Goal: Task Accomplishment & Management: Use online tool/utility

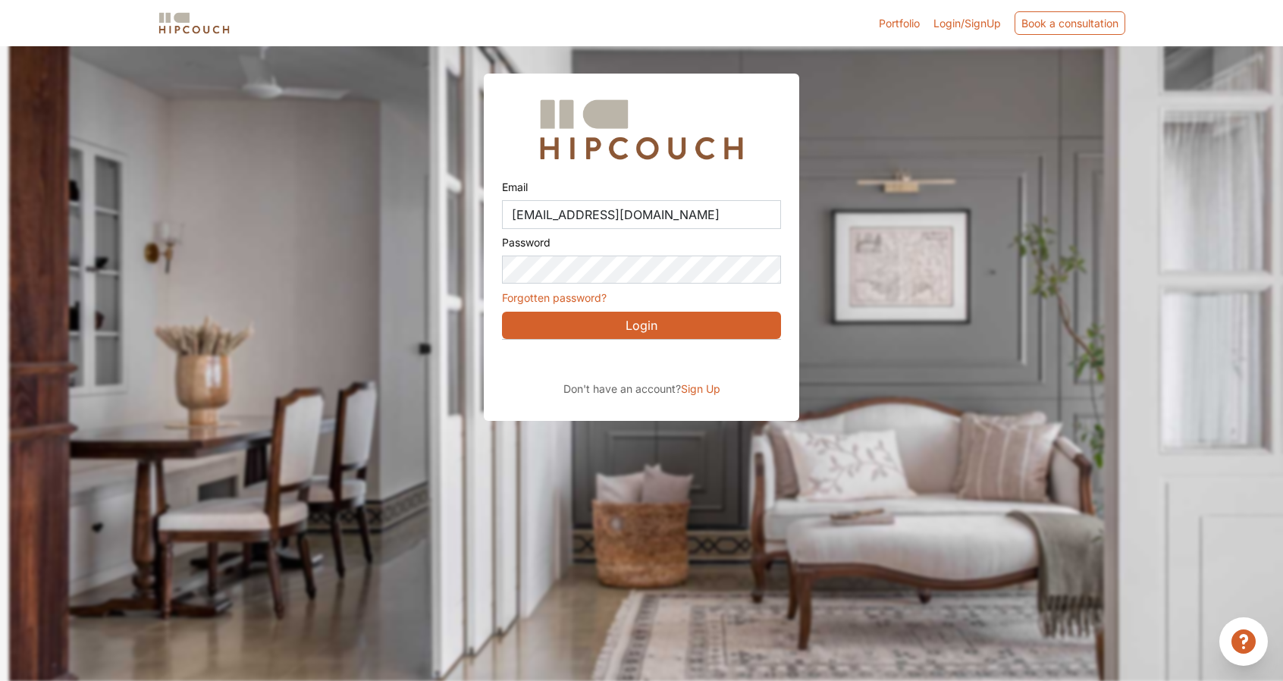
scroll to position [53, 0]
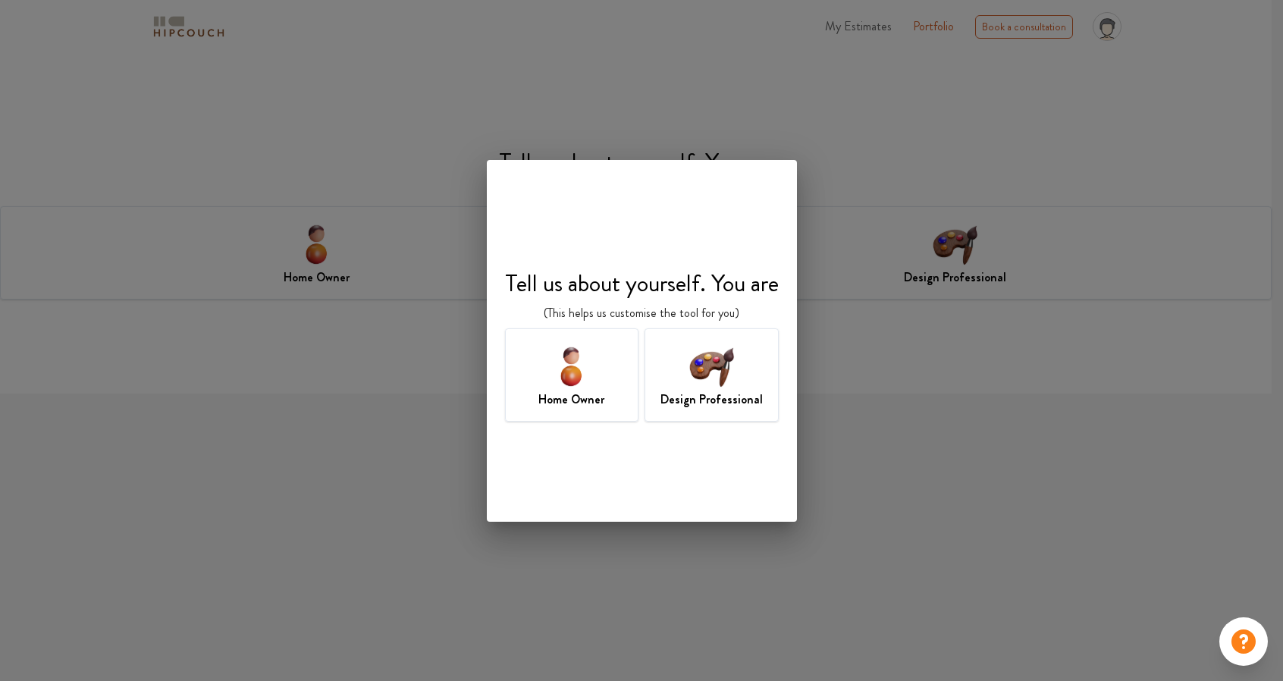
click at [711, 389] on img at bounding box center [711, 365] width 49 height 49
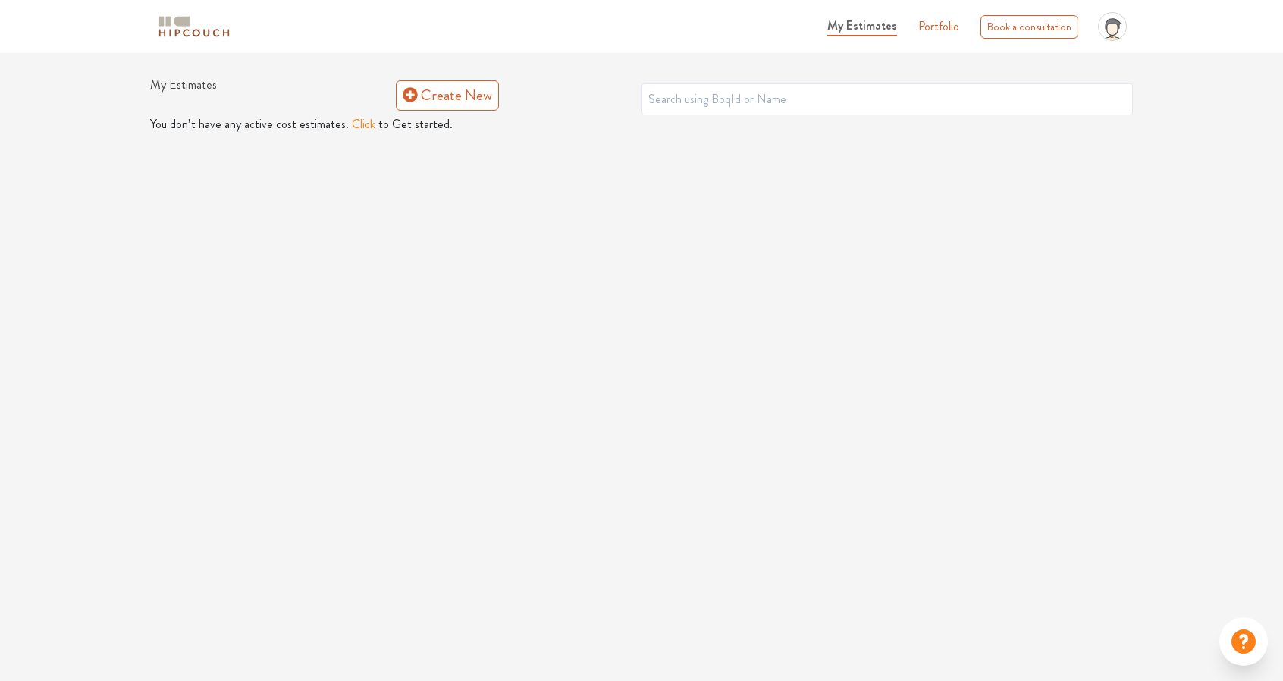
click at [359, 129] on button "Click" at bounding box center [364, 124] width 24 height 18
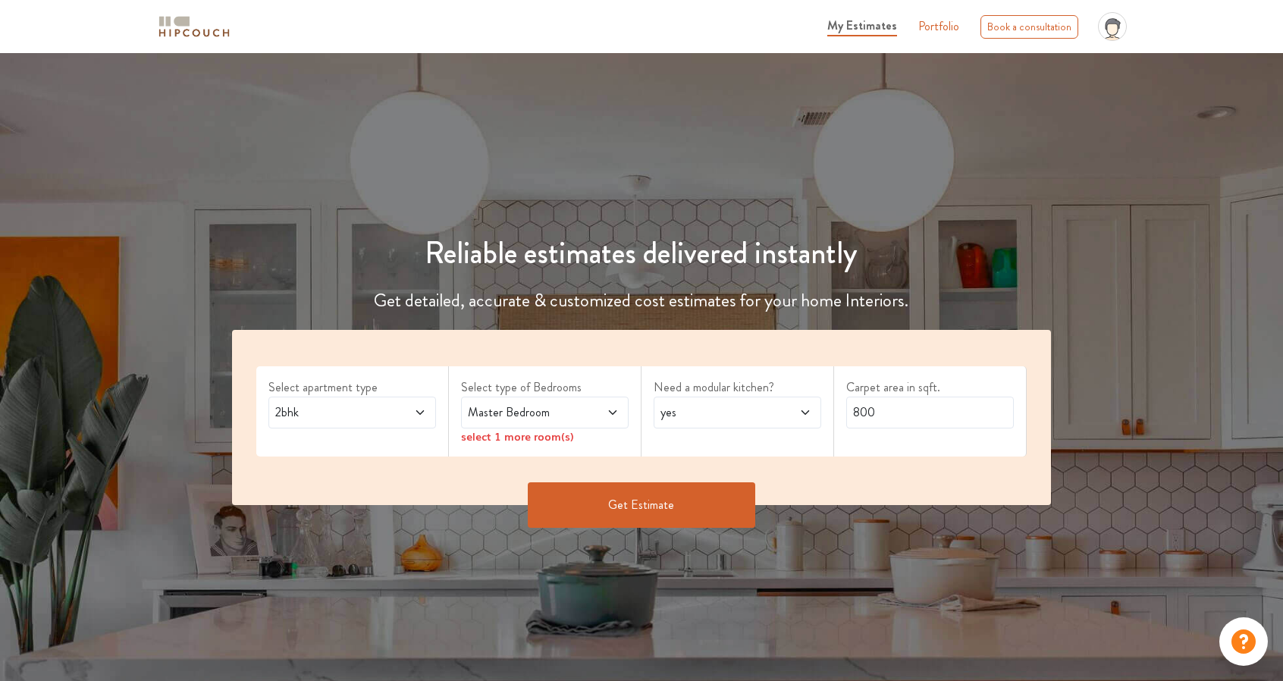
click at [393, 408] on span at bounding box center [406, 412] width 39 height 18
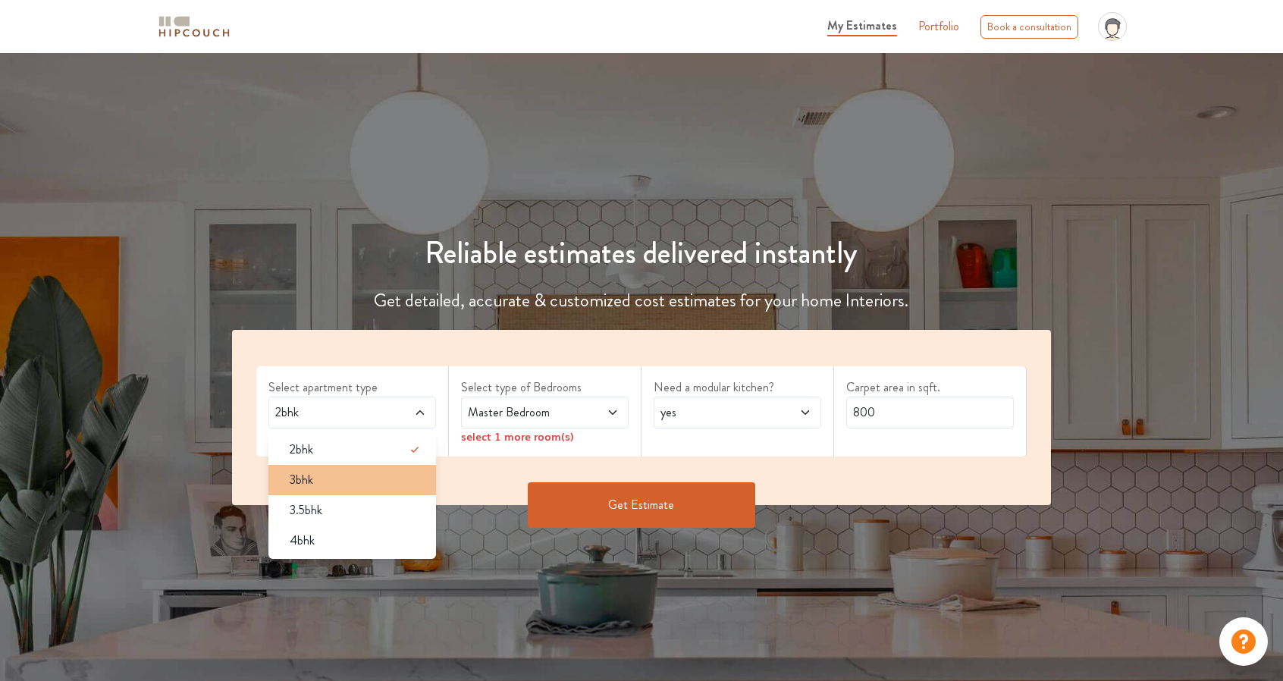
click at [344, 474] on div "3bhk" at bounding box center [357, 480] width 158 height 18
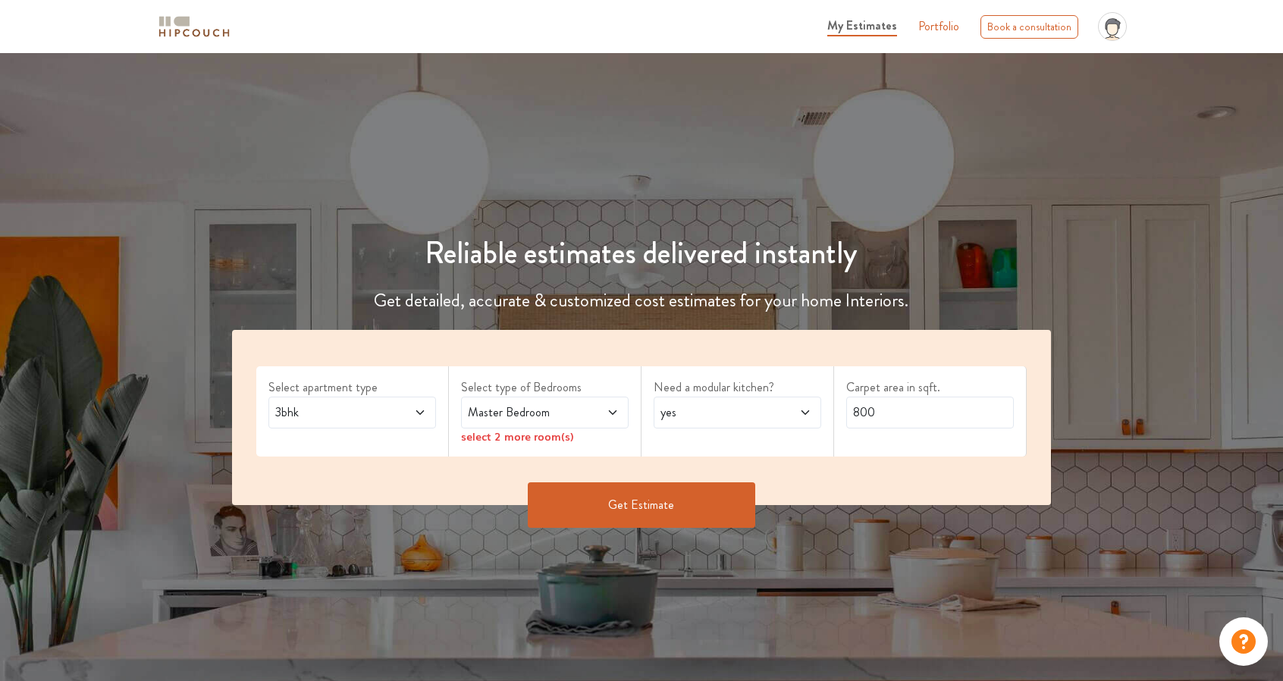
click at [516, 410] on span "Master Bedroom" at bounding box center [522, 412] width 115 height 18
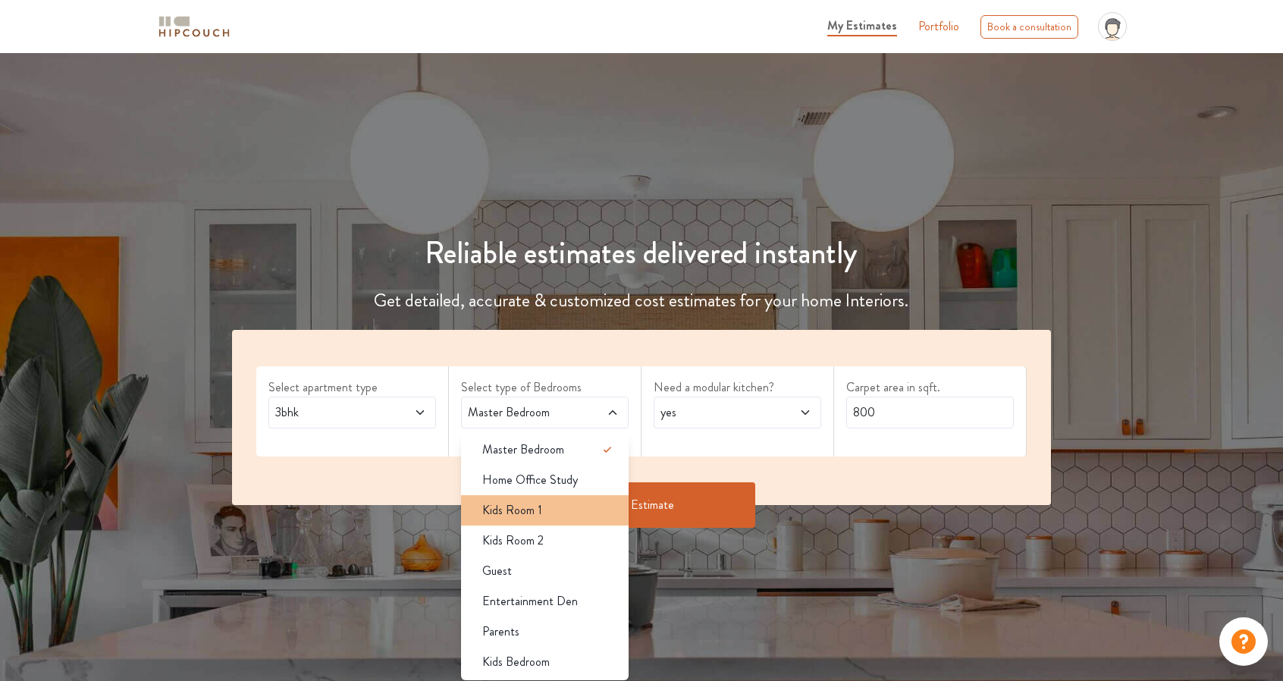
click at [542, 504] on div "Kids Room 1" at bounding box center [549, 510] width 158 height 18
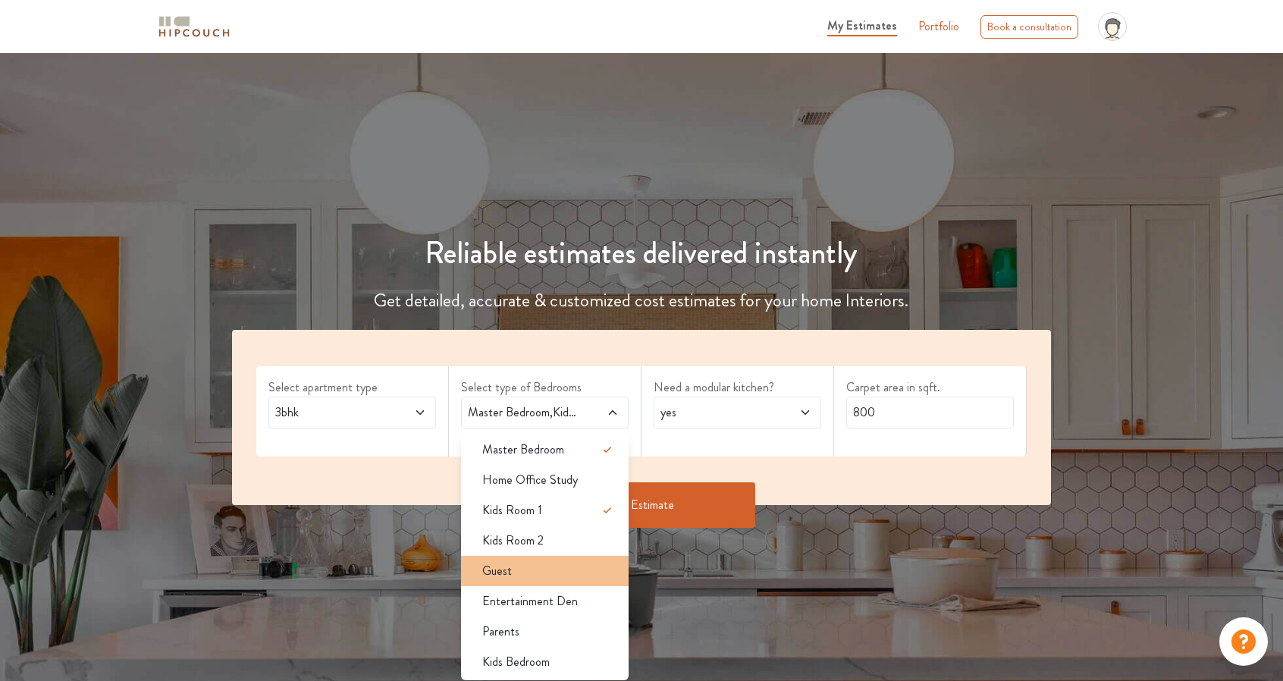
click at [526, 566] on div "Guest" at bounding box center [549, 571] width 158 height 18
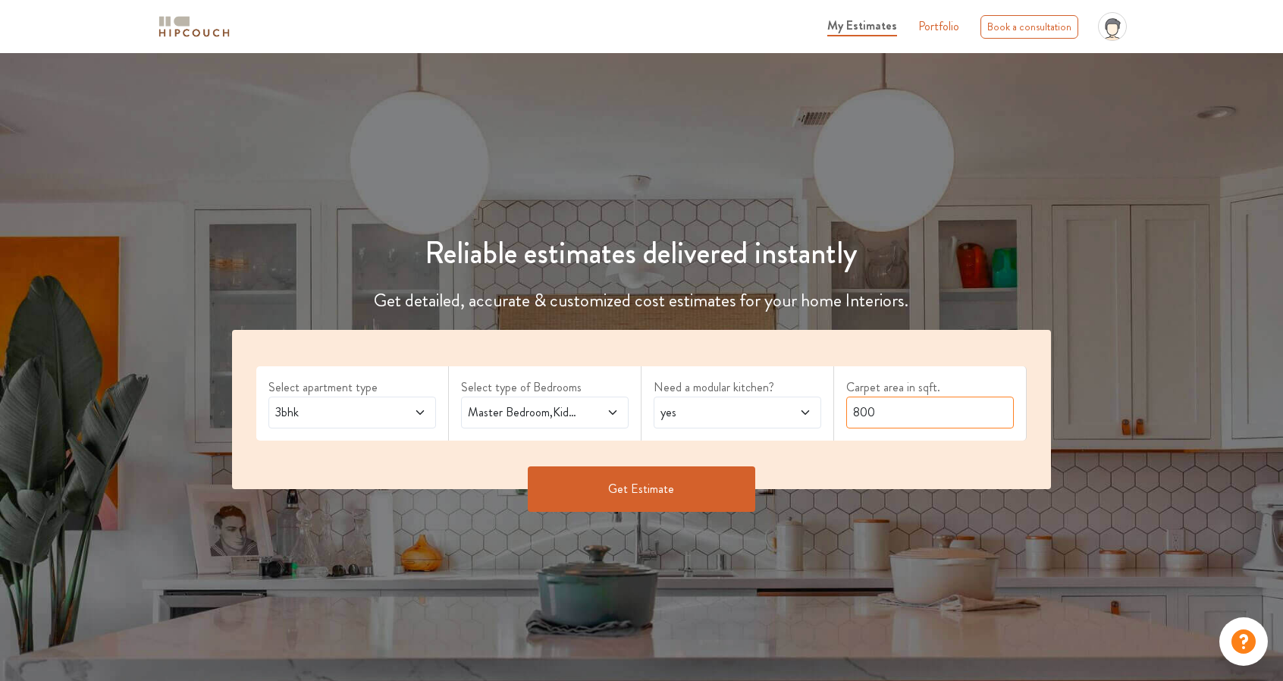
drag, startPoint x: 893, startPoint y: 418, endPoint x: 726, endPoint y: 400, distance: 167.7
click at [726, 400] on div "Select apartment type 3bhk Select type of Bedrooms Master Bedroom,Kids Room 1,G…" at bounding box center [641, 409] width 819 height 159
type input "1260"
click at [581, 497] on button "Get Estimate" at bounding box center [641, 488] width 227 height 45
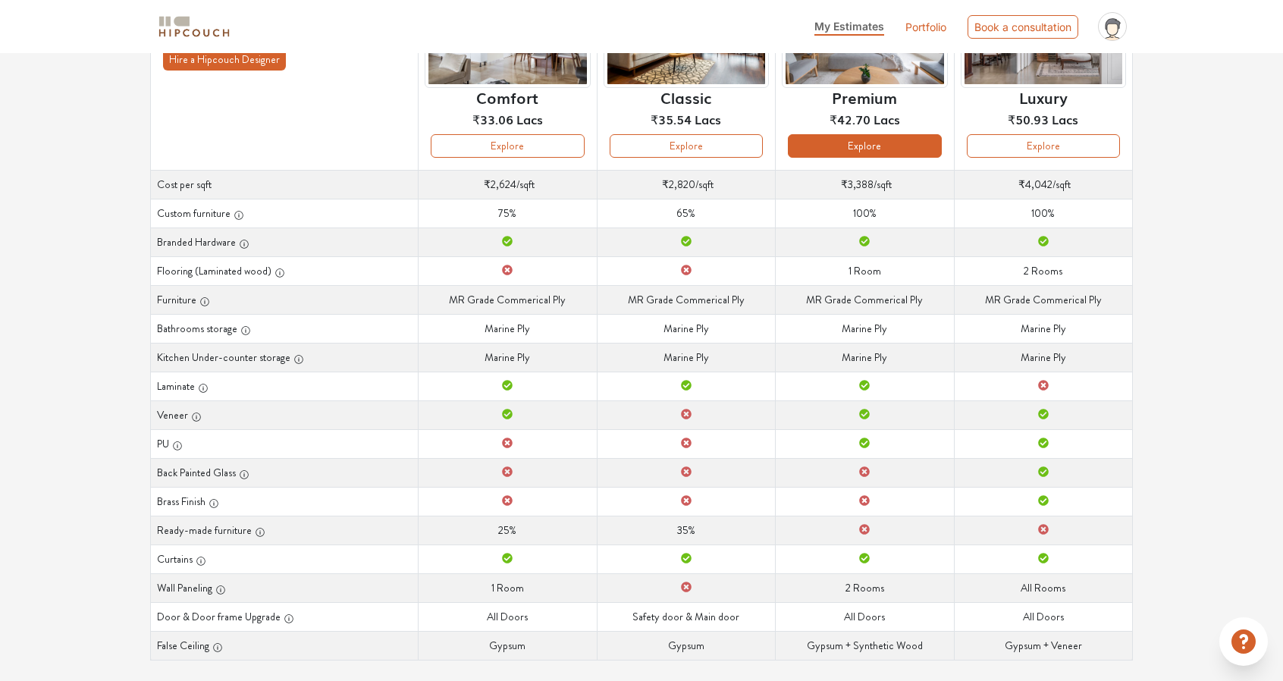
scroll to position [199, 0]
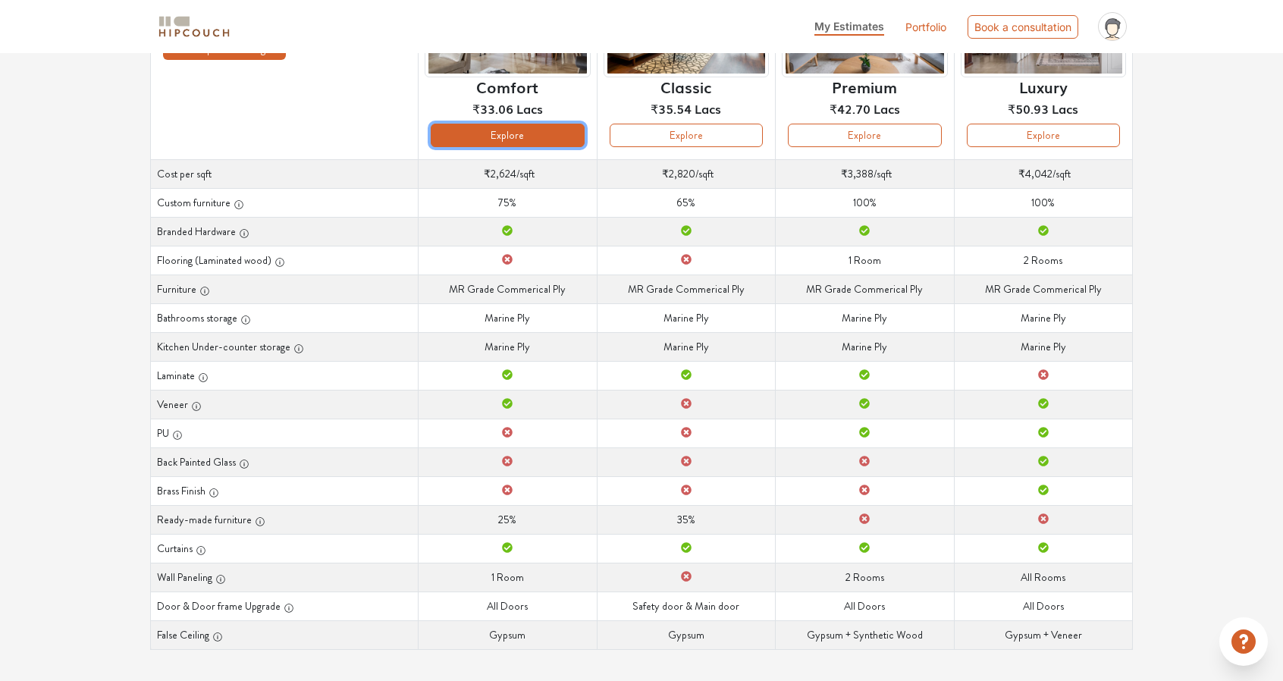
click at [561, 136] on button "Explore" at bounding box center [507, 136] width 153 height 24
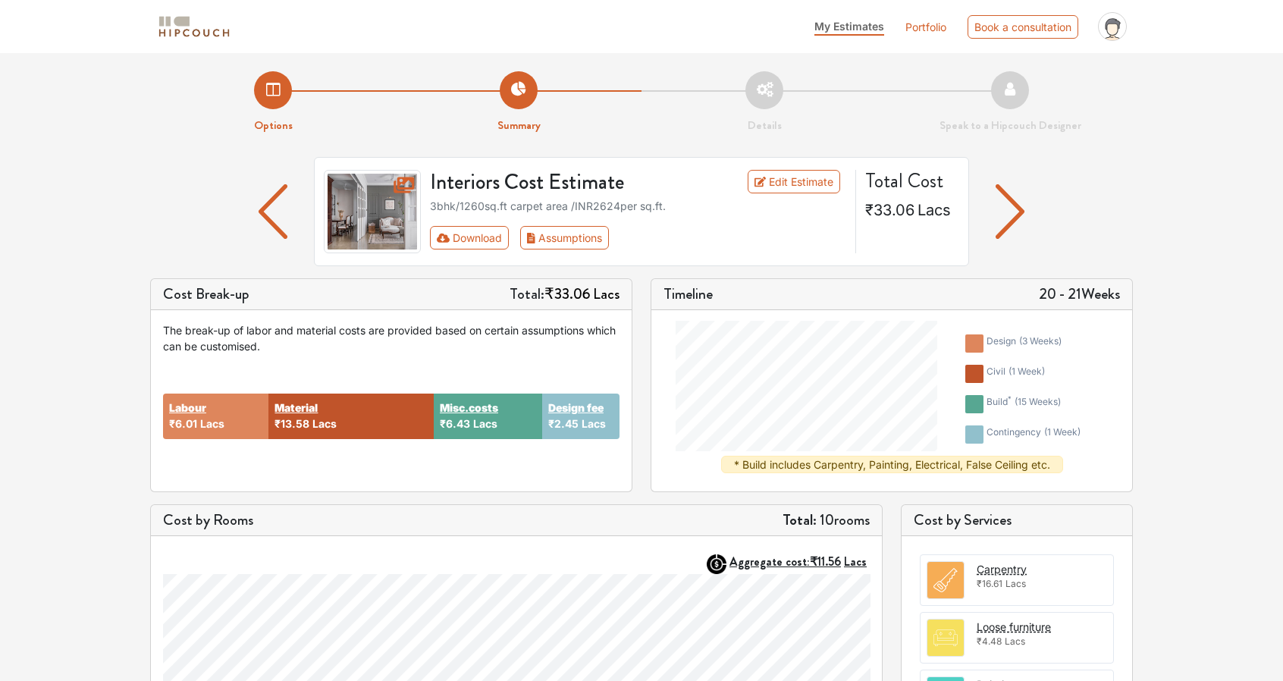
click at [933, 25] on link "Portfolio" at bounding box center [925, 27] width 41 height 16
